Goal: Check status: Check status

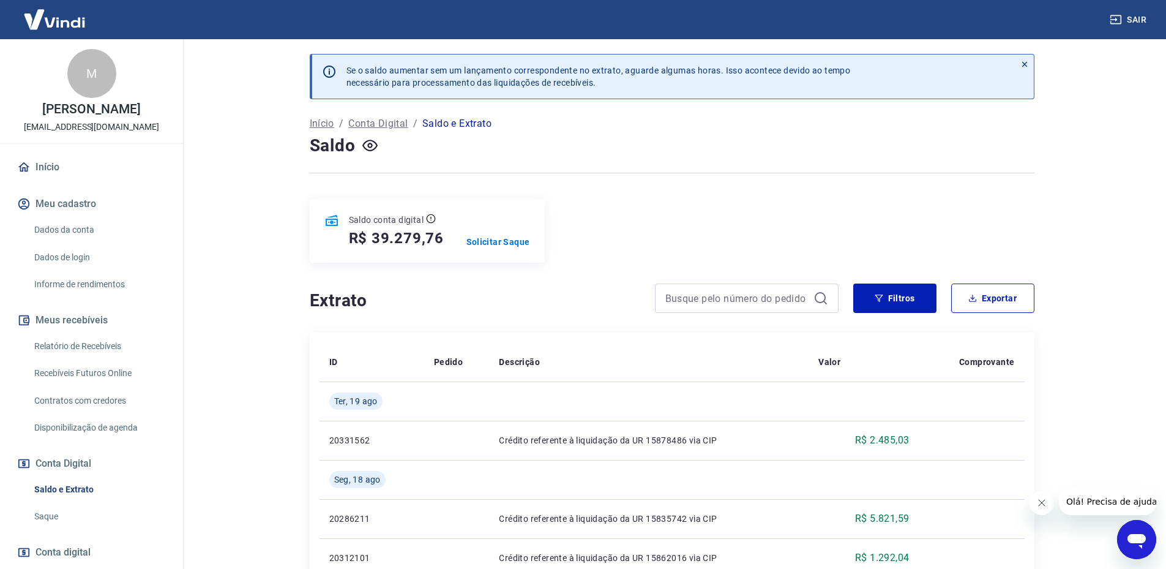
click at [1031, 212] on div "Saldo conta digital R$ 39.279,76 Solicitar Saque" at bounding box center [672, 231] width 725 height 64
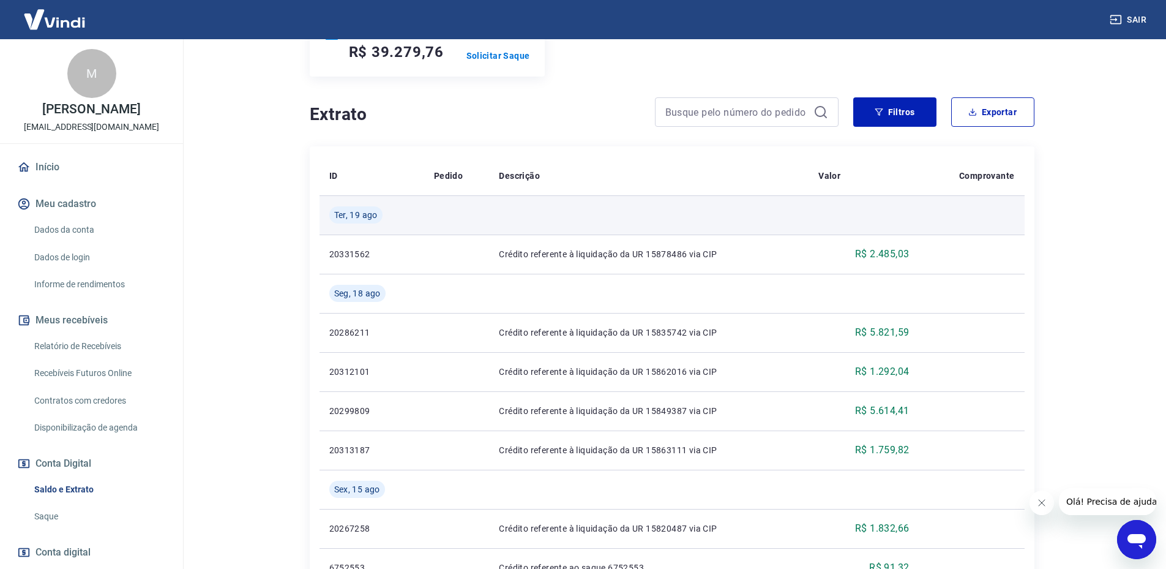
scroll to position [122, 0]
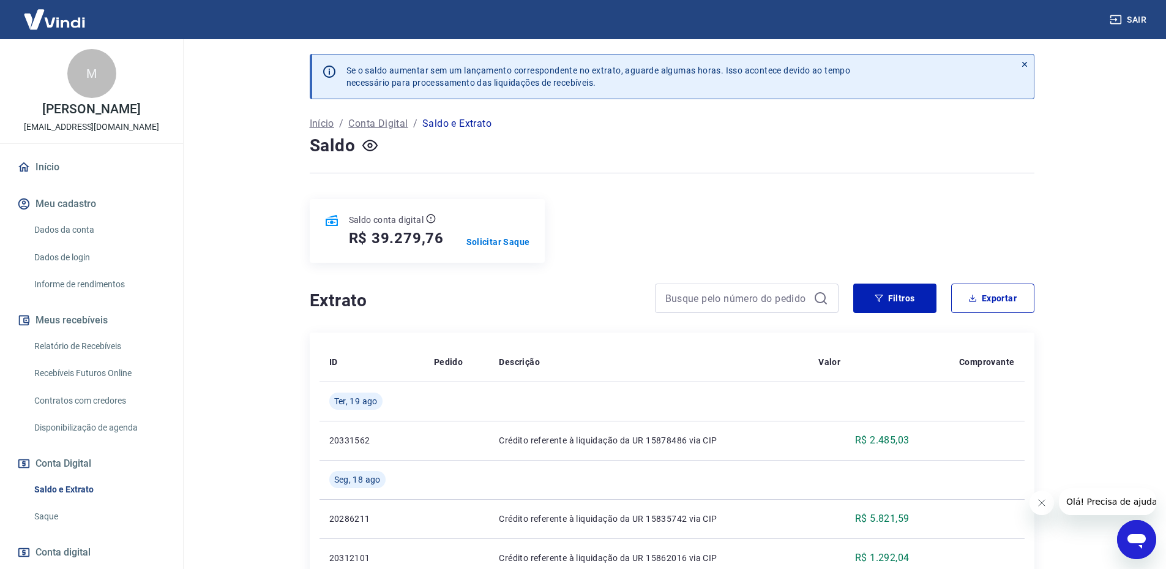
click at [79, 341] on link "Relatório de Recebíveis" at bounding box center [98, 346] width 139 height 25
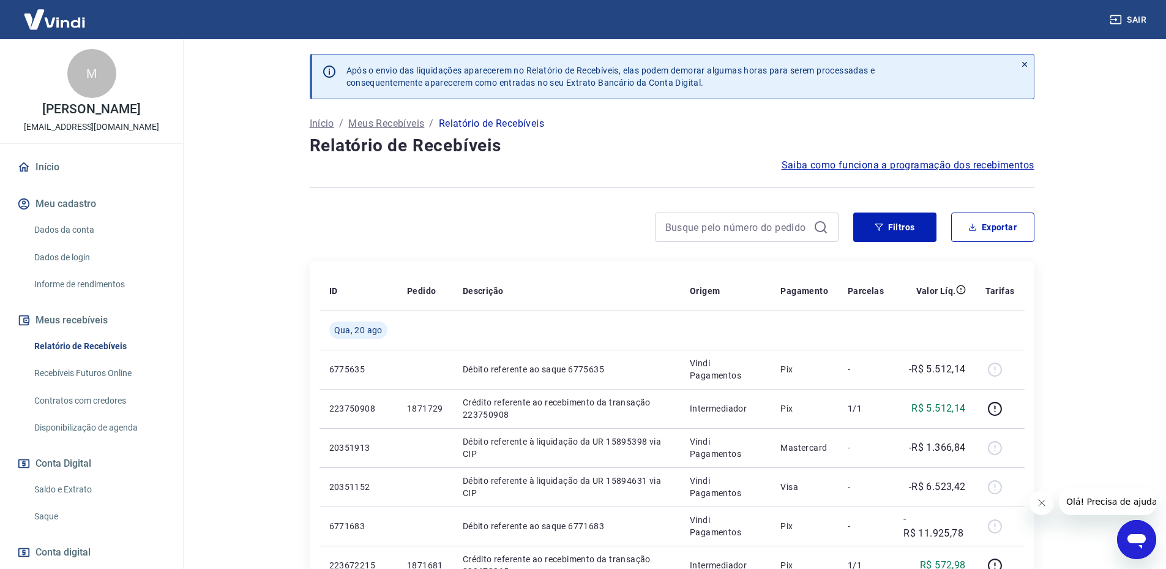
click at [54, 493] on link "Saldo e Extrato" at bounding box center [98, 489] width 139 height 25
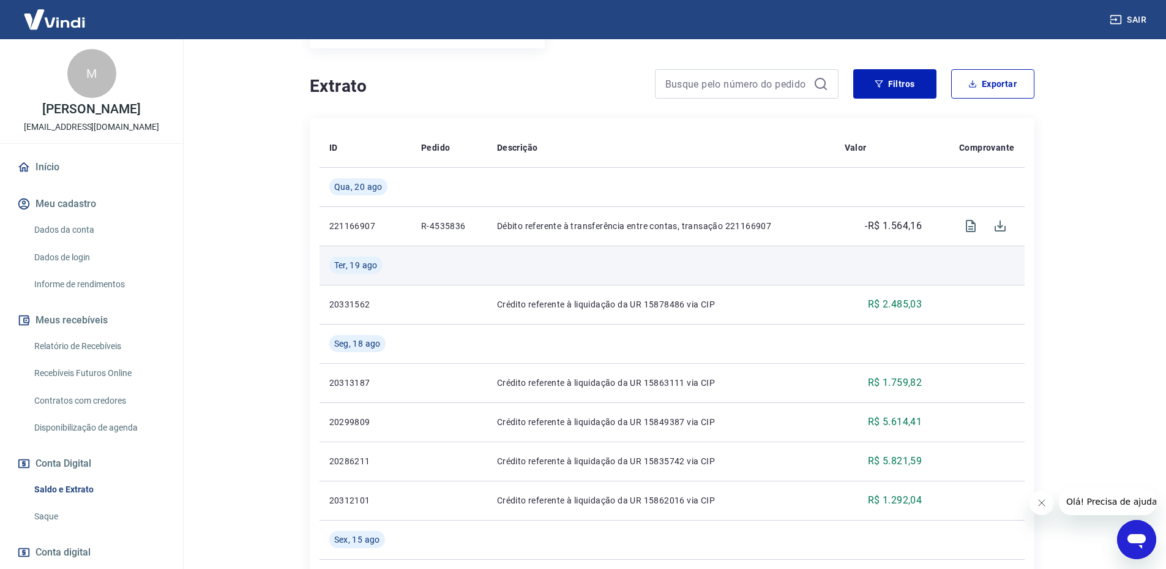
scroll to position [245, 0]
